Goal: Use online tool/utility: Utilize a website feature to perform a specific function

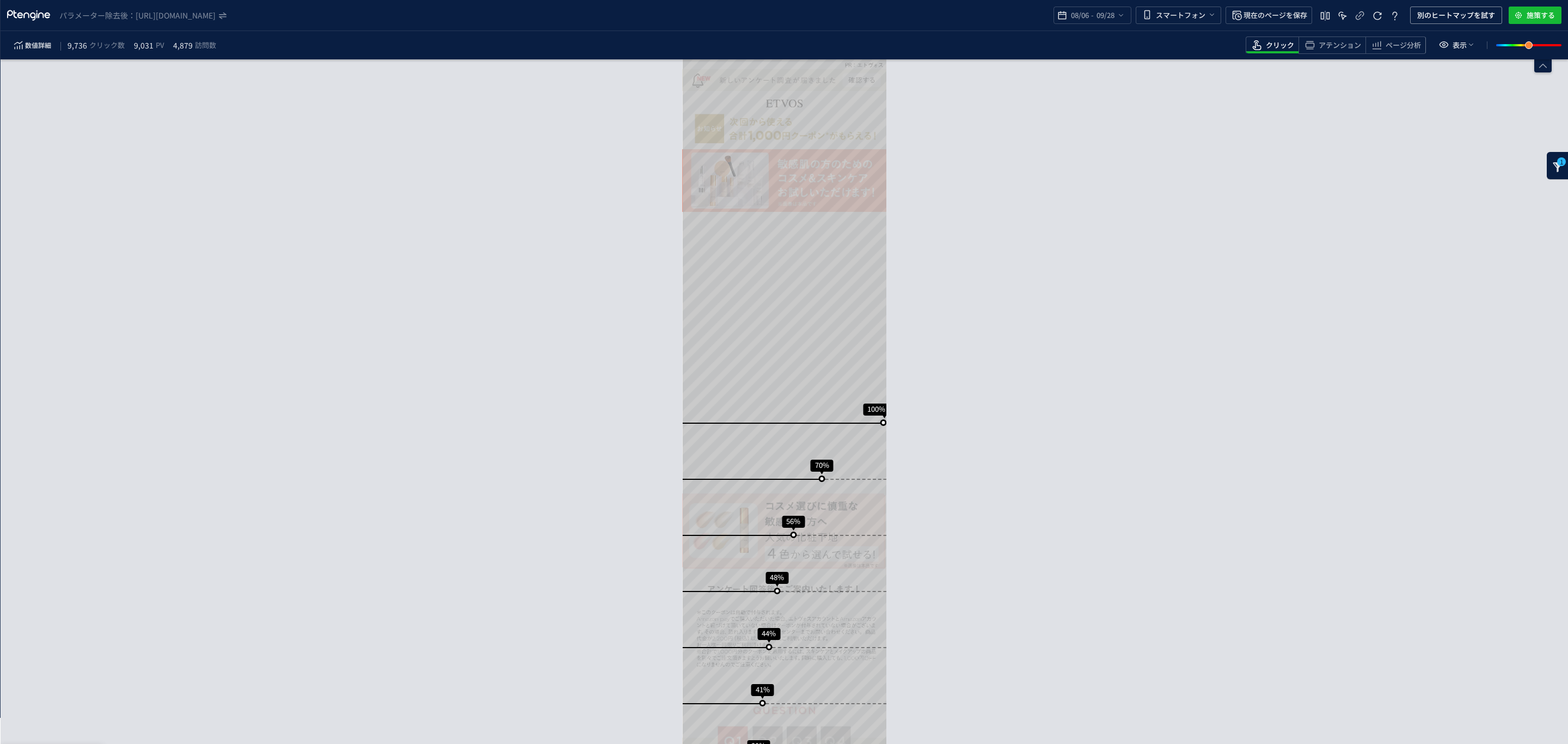
click at [1549, 159] on div "1" at bounding box center [1558, 166] width 22 height 27
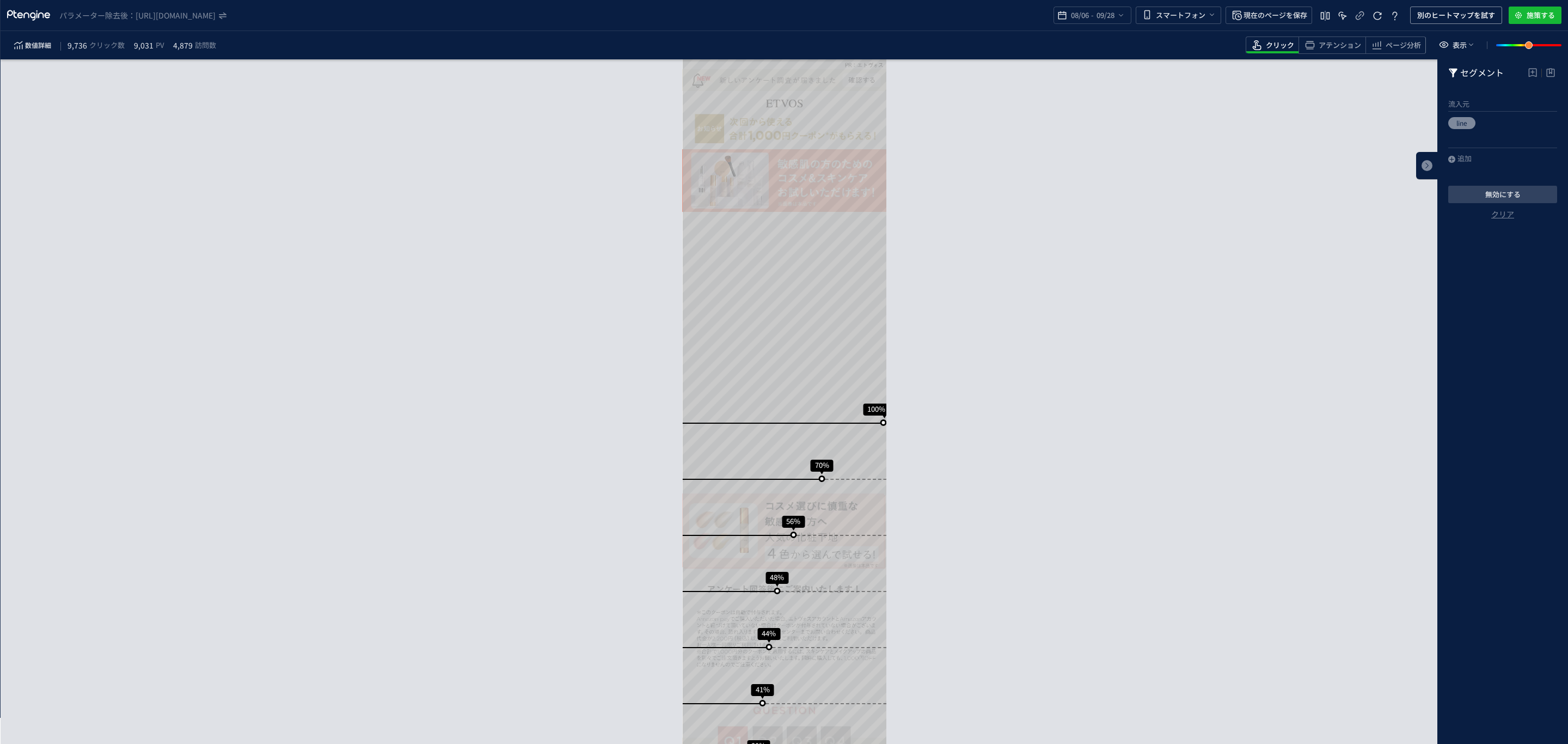
click at [1223, 211] on div "スクロール到達率 100% スクロール到達率 70% スクロール到達率 56% スクロール到達率 48% スクロール到達率 44% スクロール到達率 41% …" at bounding box center [784, 401] width 1567 height 684
click at [1328, 12] on icon "heatmap-top-bar" at bounding box center [1325, 15] width 13 height 13
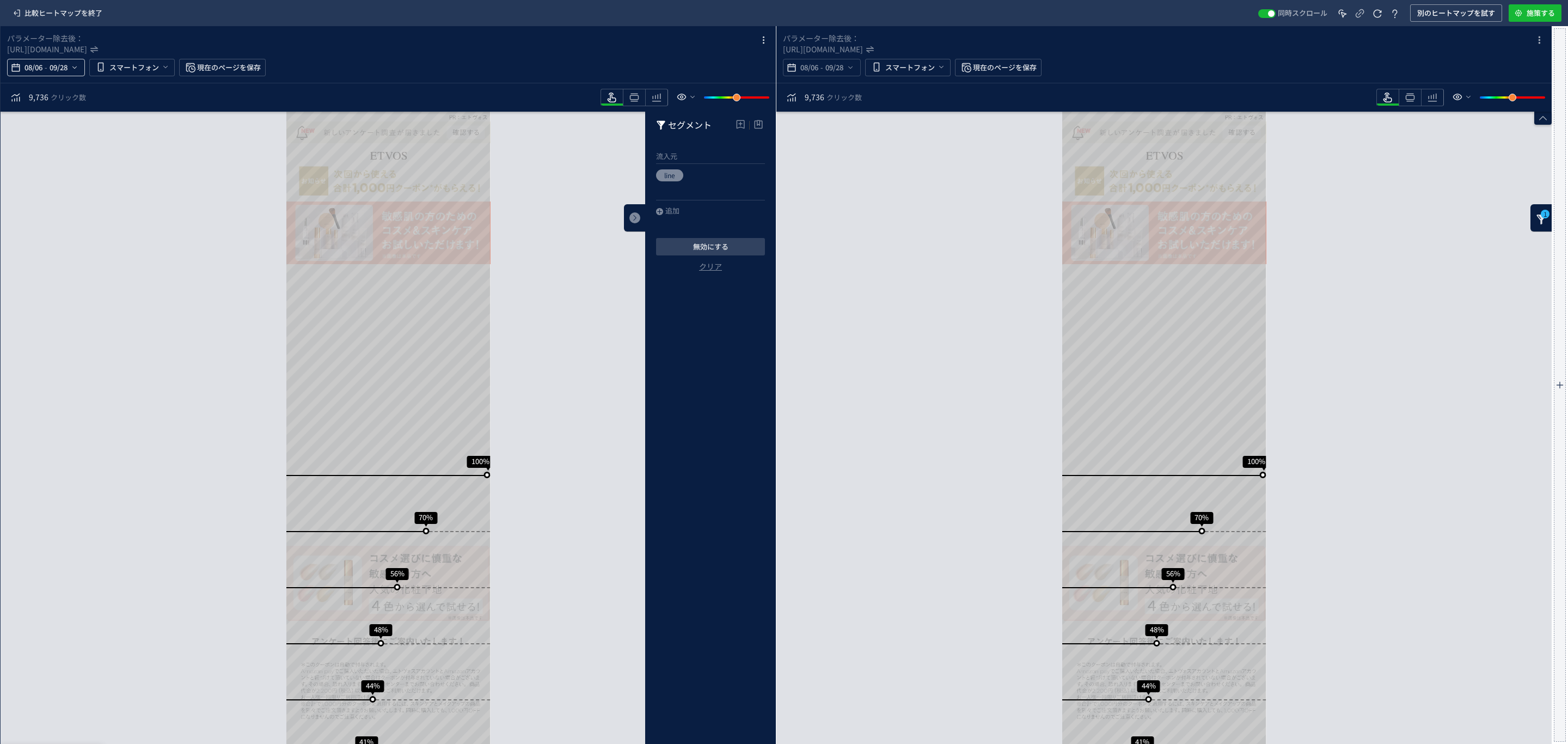
click at [29, 62] on span "08/06" at bounding box center [33, 68] width 23 height 22
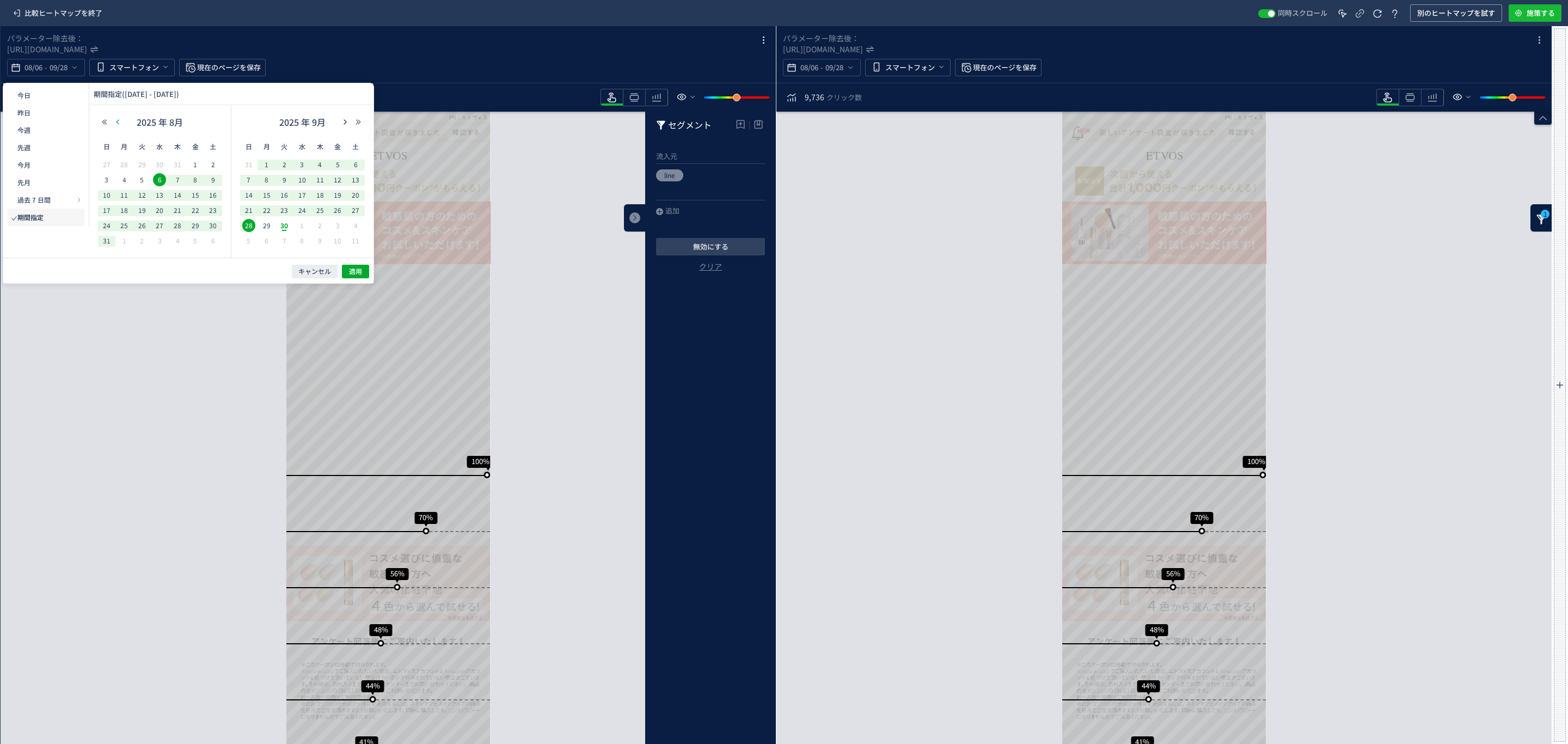
click at [116, 121] on icon "button" at bounding box center [117, 122] width 7 height 7
click at [139, 197] on span "13" at bounding box center [142, 194] width 13 height 13
click at [268, 211] on span "16" at bounding box center [267, 210] width 13 height 13
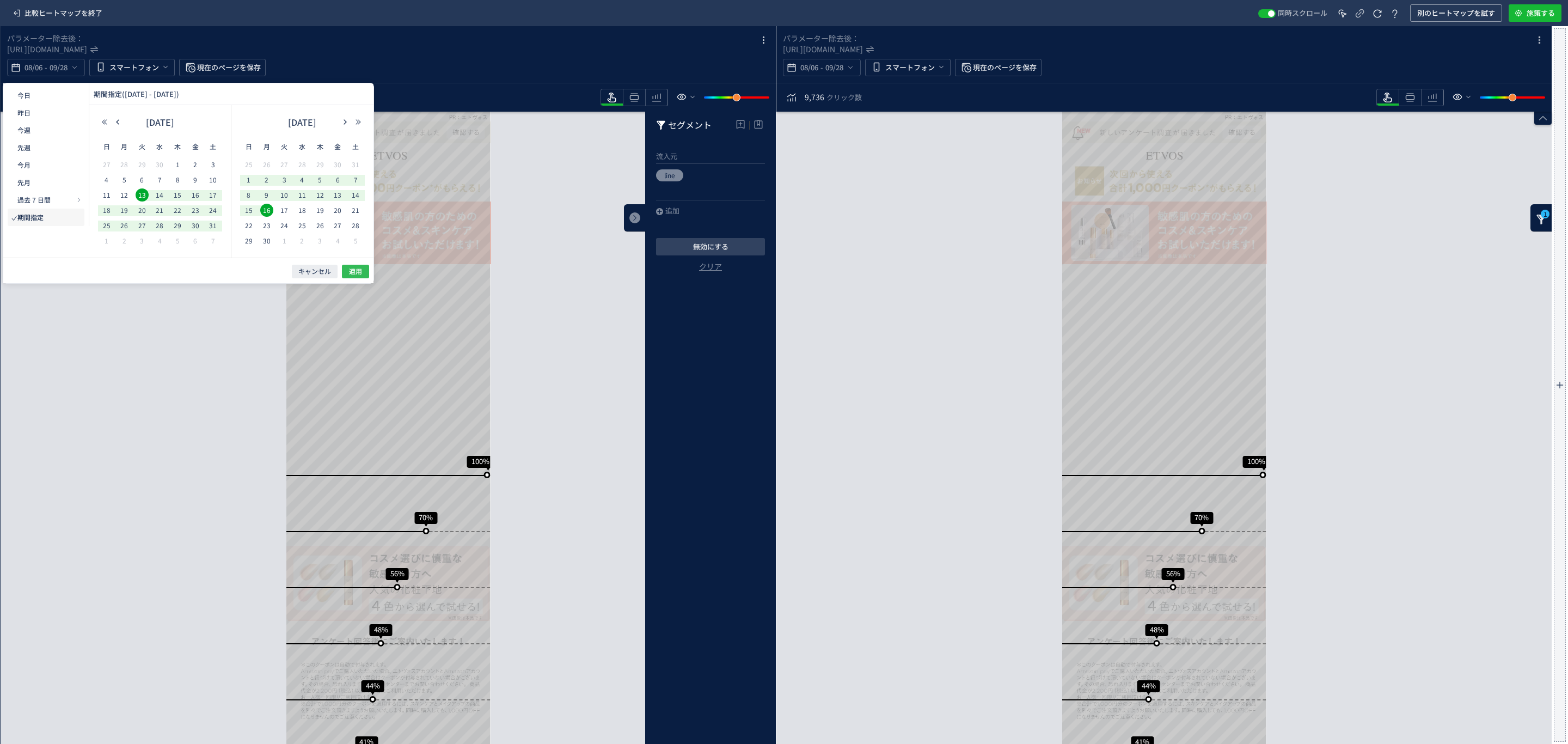
click at [364, 270] on button "適用" at bounding box center [355, 272] width 27 height 13
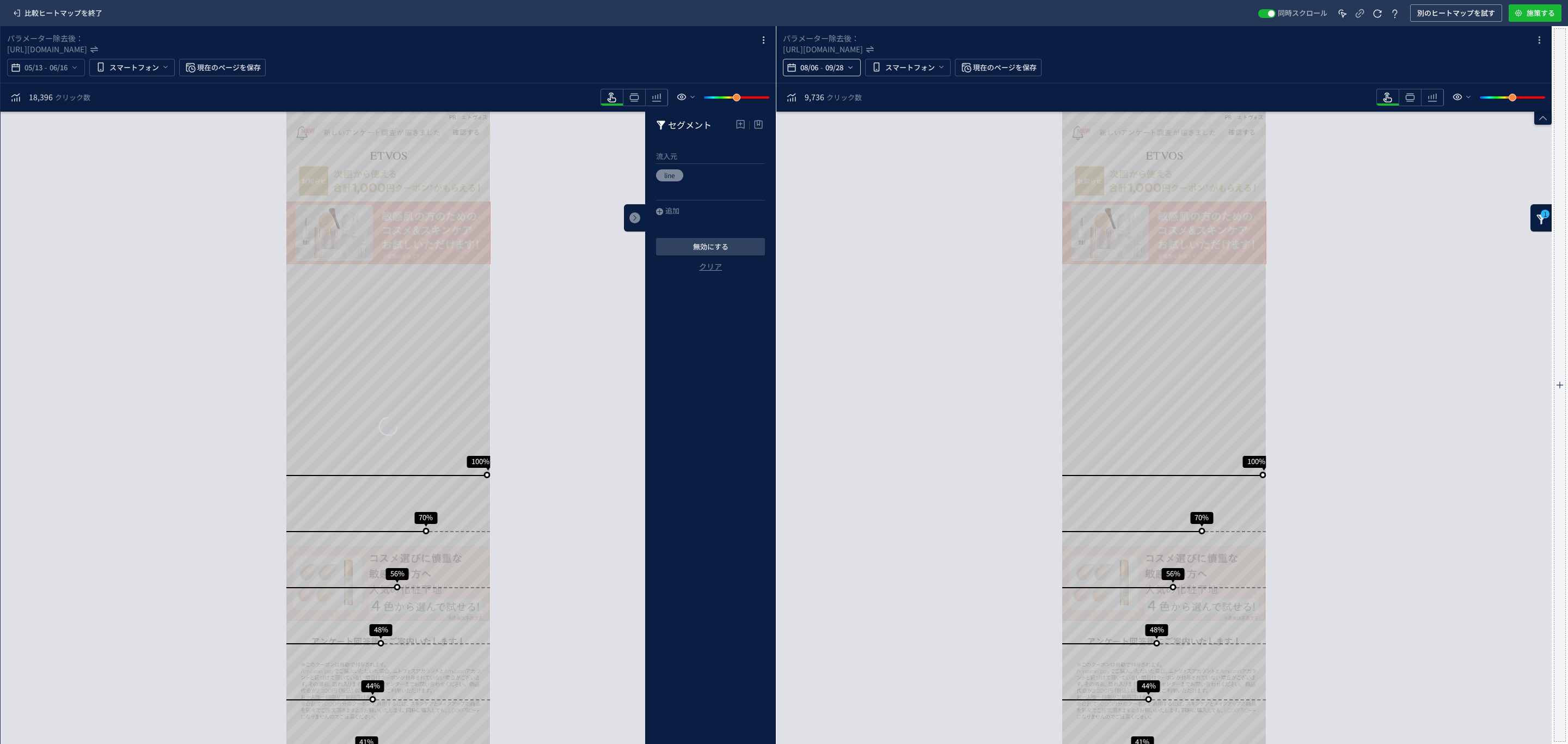
click at [801, 71] on span "08/06" at bounding box center [809, 68] width 23 height 22
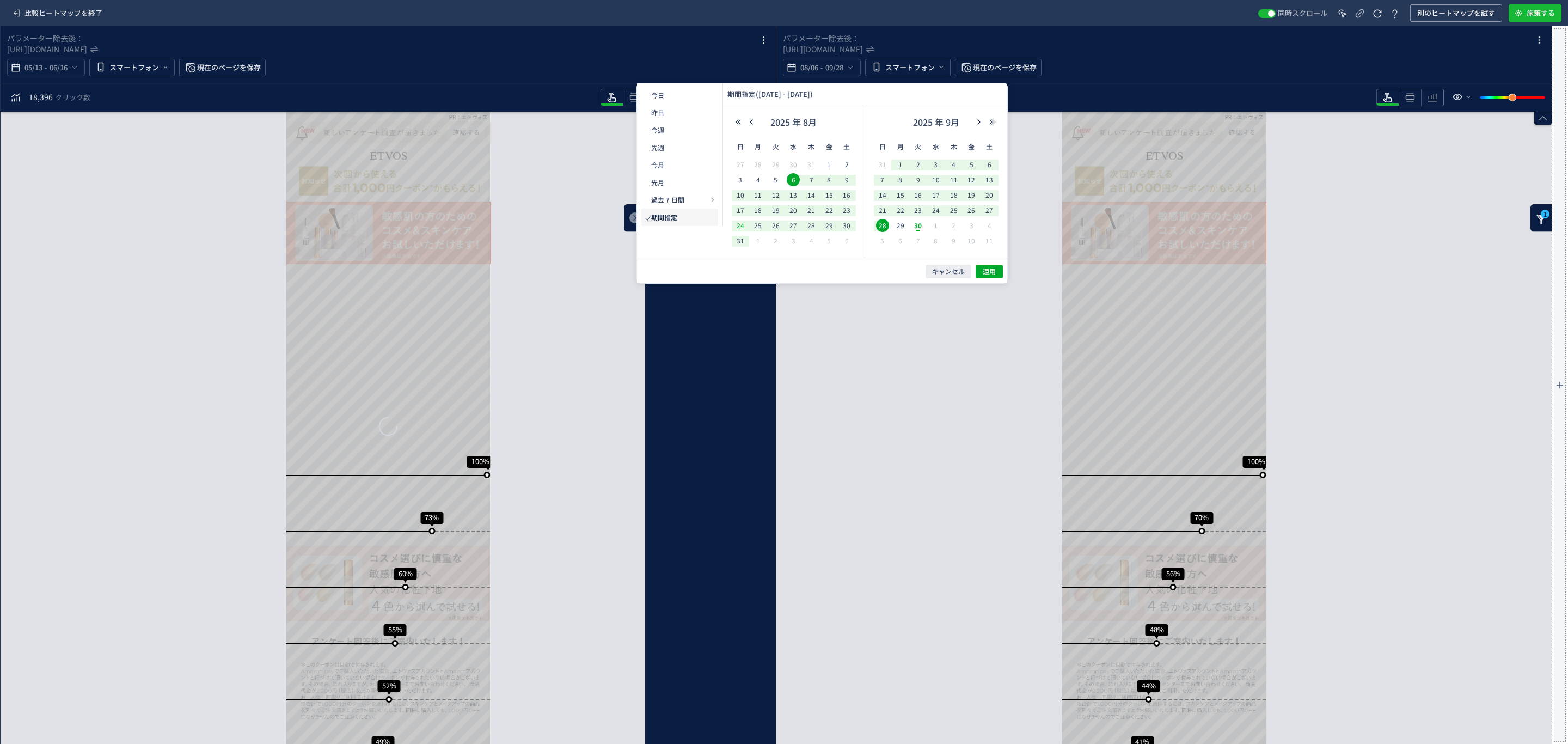
click at [737, 226] on span "24" at bounding box center [740, 225] width 13 height 13
click at [969, 209] on span "26" at bounding box center [971, 210] width 13 height 13
click at [985, 268] on span "適用" at bounding box center [989, 271] width 13 height 9
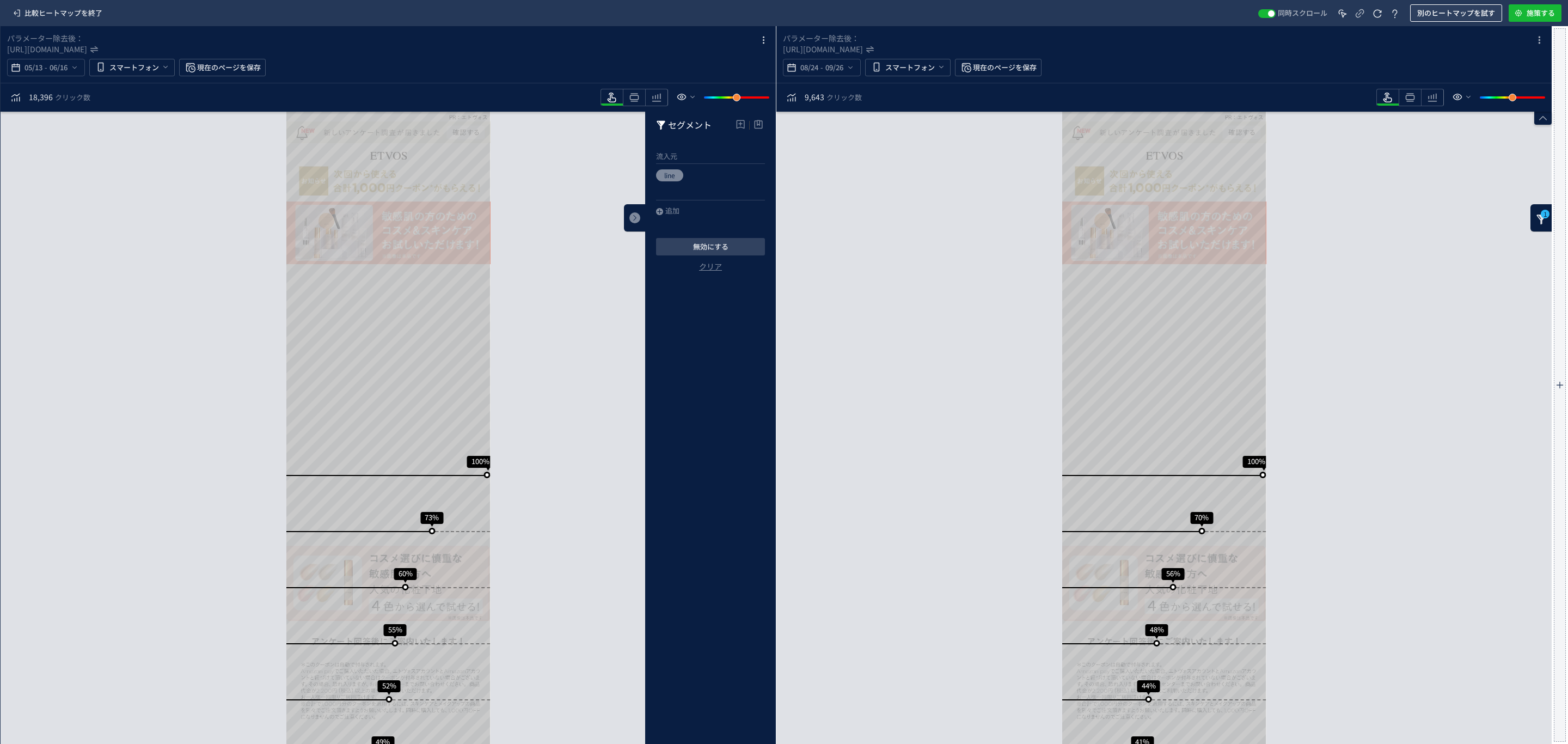
click at [1468, 13] on span "別のヒートマップを試す" at bounding box center [1456, 13] width 78 height 18
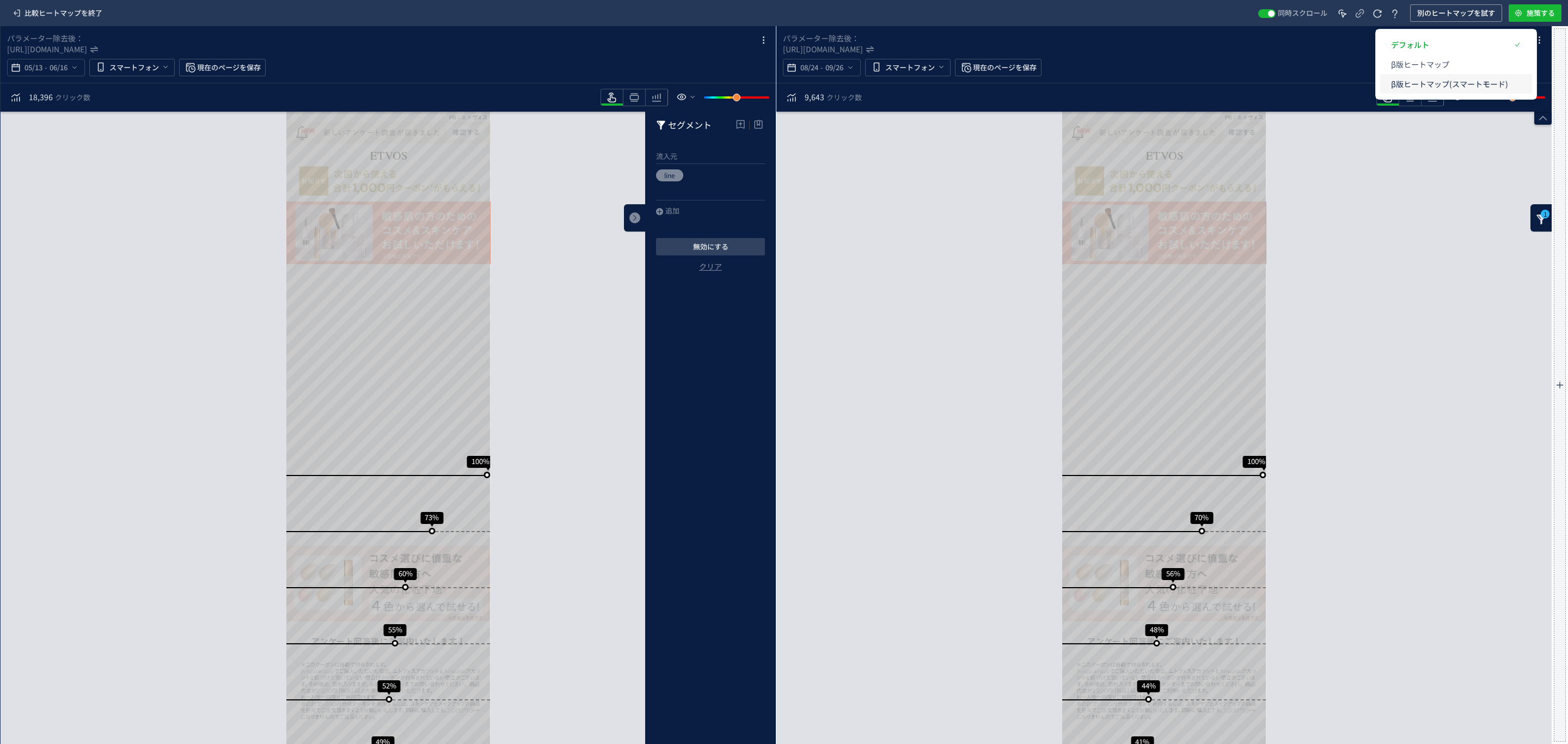
click at [1416, 85] on p "β版ヒートマップ(スマートモード)" at bounding box center [1449, 84] width 117 height 19
